Goal: Task Accomplishment & Management: Manage account settings

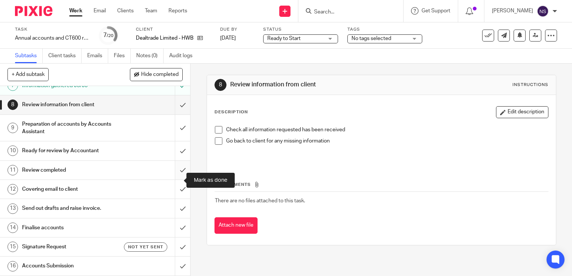
scroll to position [150, 0]
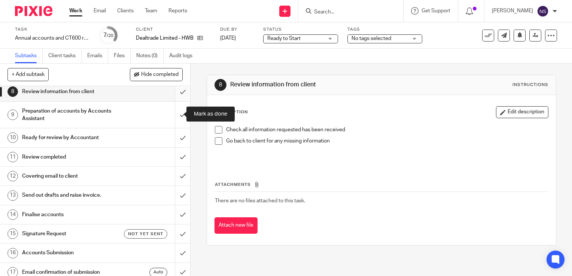
click at [177, 101] on input "submit" at bounding box center [95, 91] width 190 height 19
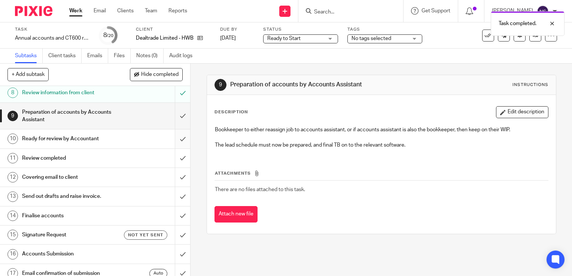
scroll to position [150, 0]
click at [172, 128] on input "submit" at bounding box center [95, 115] width 190 height 27
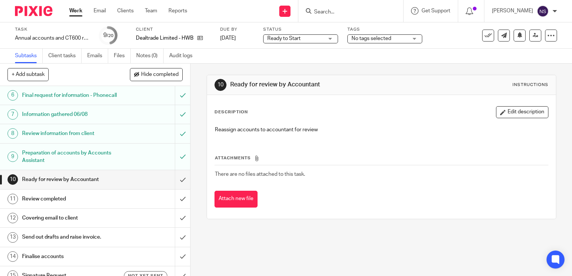
scroll to position [112, 0]
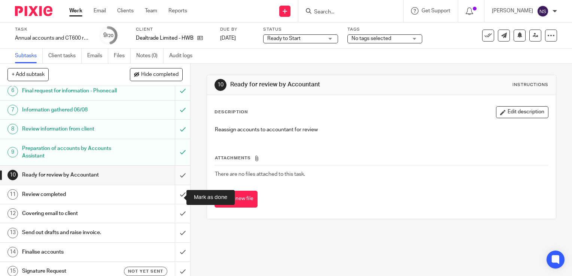
click at [177, 184] on input "submit" at bounding box center [95, 175] width 190 height 19
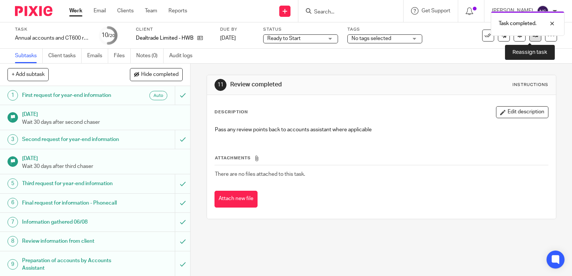
click at [529, 39] on link at bounding box center [535, 36] width 12 height 12
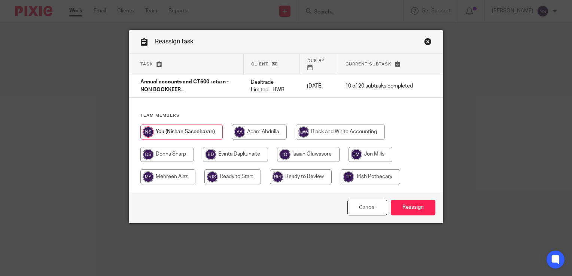
click at [293, 174] on input "radio" at bounding box center [301, 176] width 62 height 15
radio input "true"
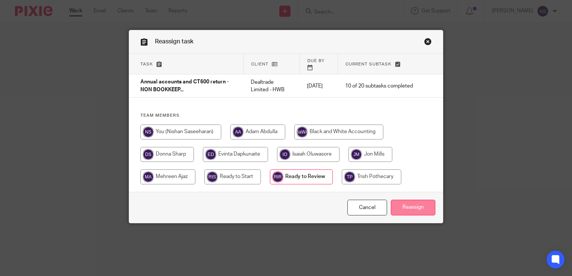
click at [413, 200] on input "Reassign" at bounding box center [413, 208] width 45 height 16
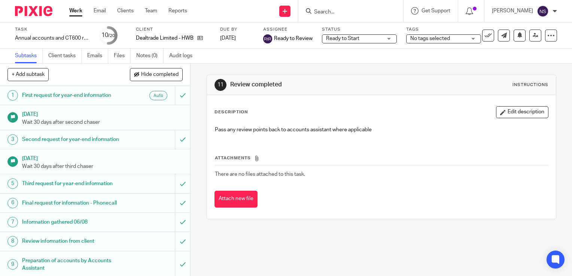
click at [37, 11] on img at bounding box center [33, 11] width 37 height 10
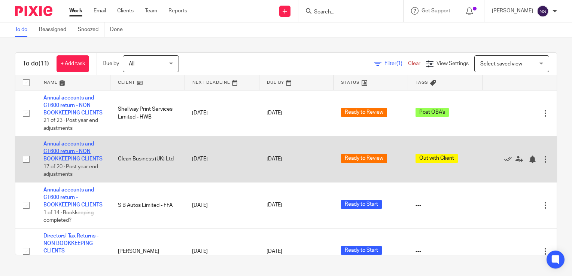
click at [80, 160] on link "Annual accounts and CT600 return - NON BOOKKEEPING CLIENTS" at bounding box center [72, 151] width 59 height 21
